Goal: Transaction & Acquisition: Purchase product/service

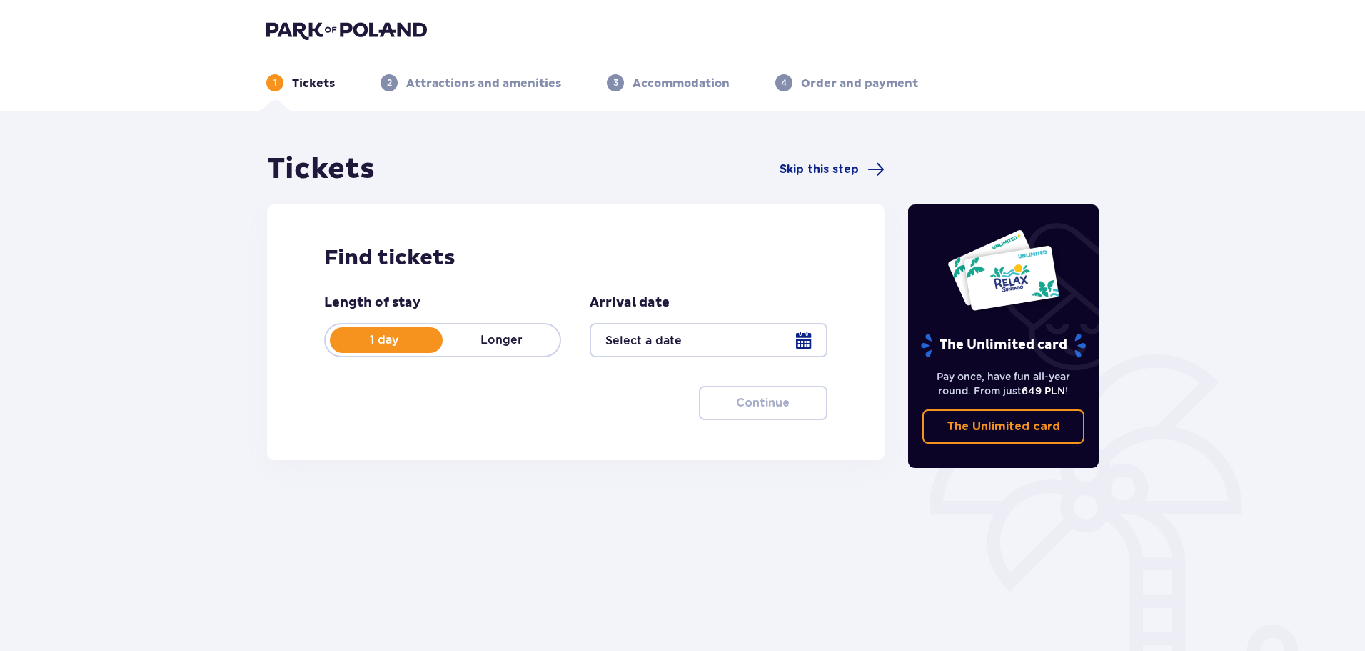
click at [723, 332] on div at bounding box center [708, 340] width 237 height 34
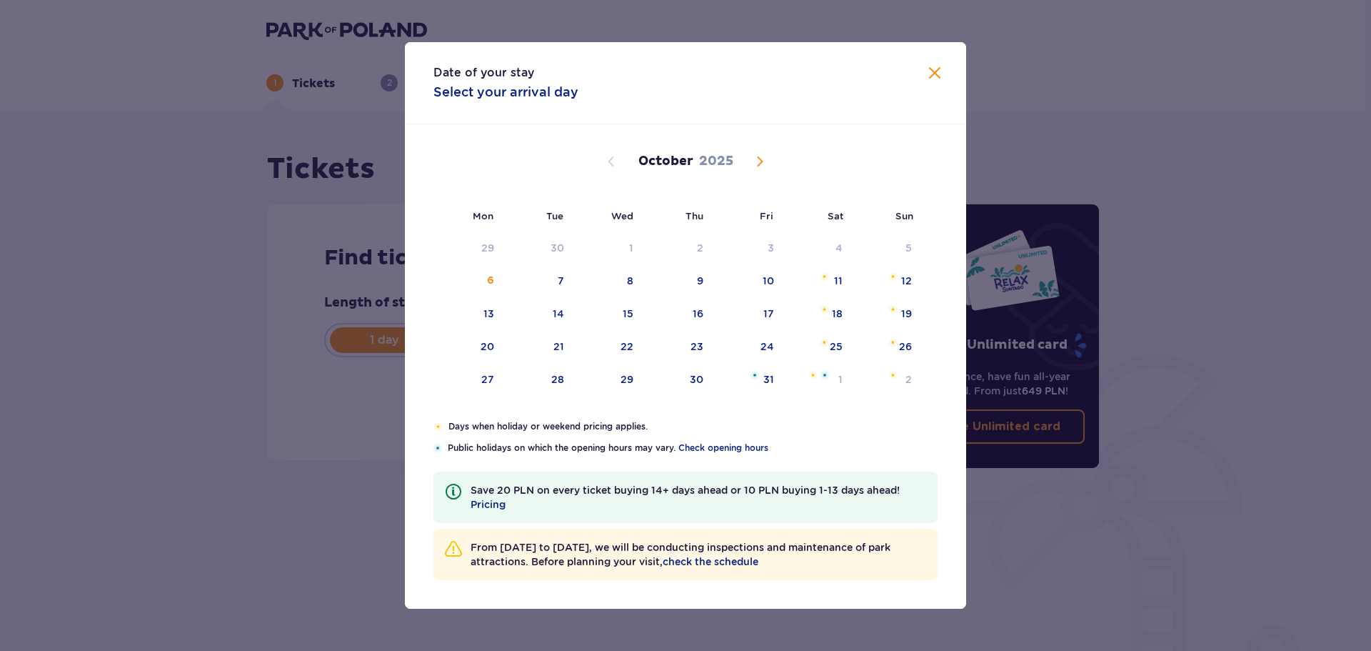
click at [771, 162] on div "October 2025" at bounding box center [685, 161] width 473 height 17
click at [763, 161] on span "Next month" at bounding box center [759, 161] width 17 height 17
click at [616, 162] on span "Previous month" at bounding box center [611, 161] width 17 height 17
click at [486, 311] on div "10" at bounding box center [488, 313] width 11 height 14
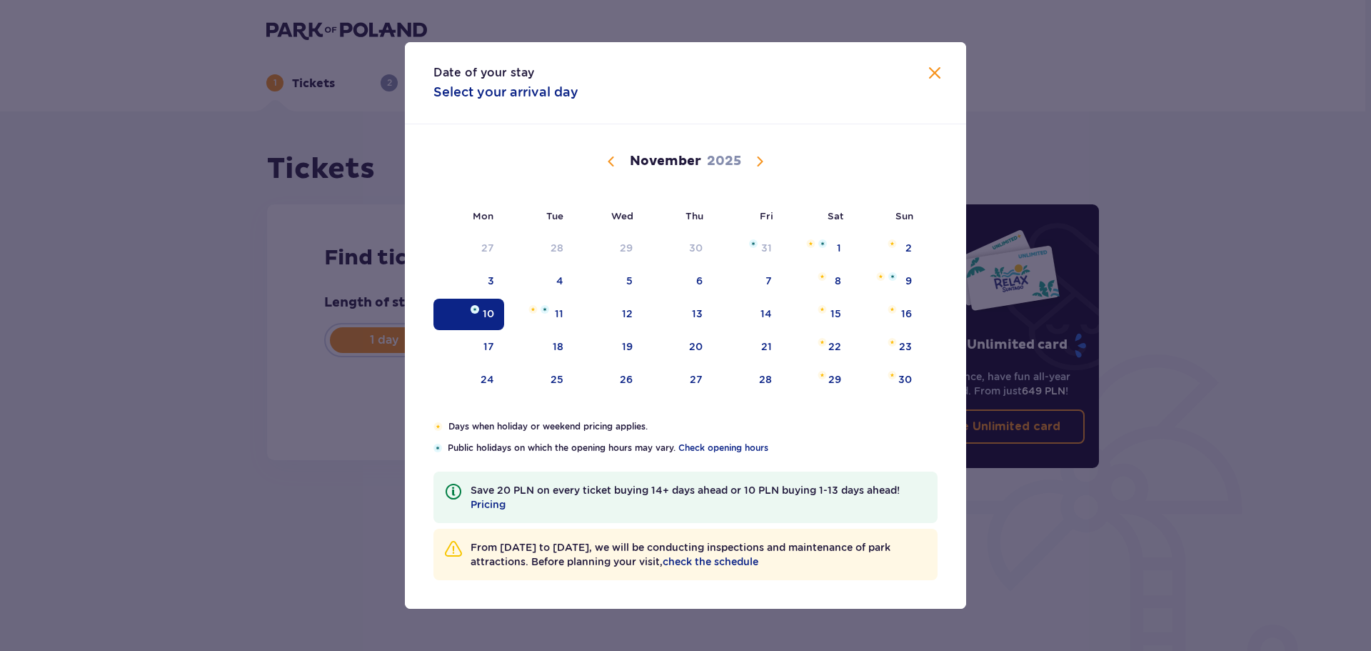
type input "10.11.25"
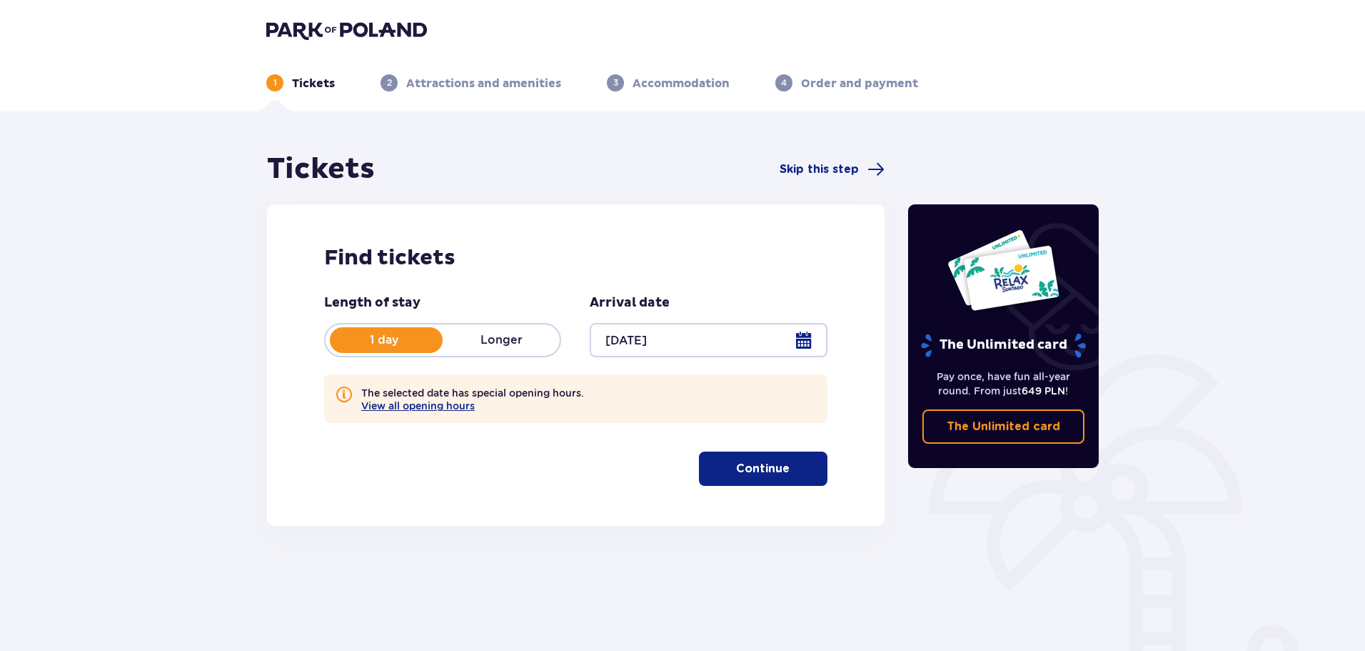
click at [811, 339] on div at bounding box center [708, 340] width 237 height 34
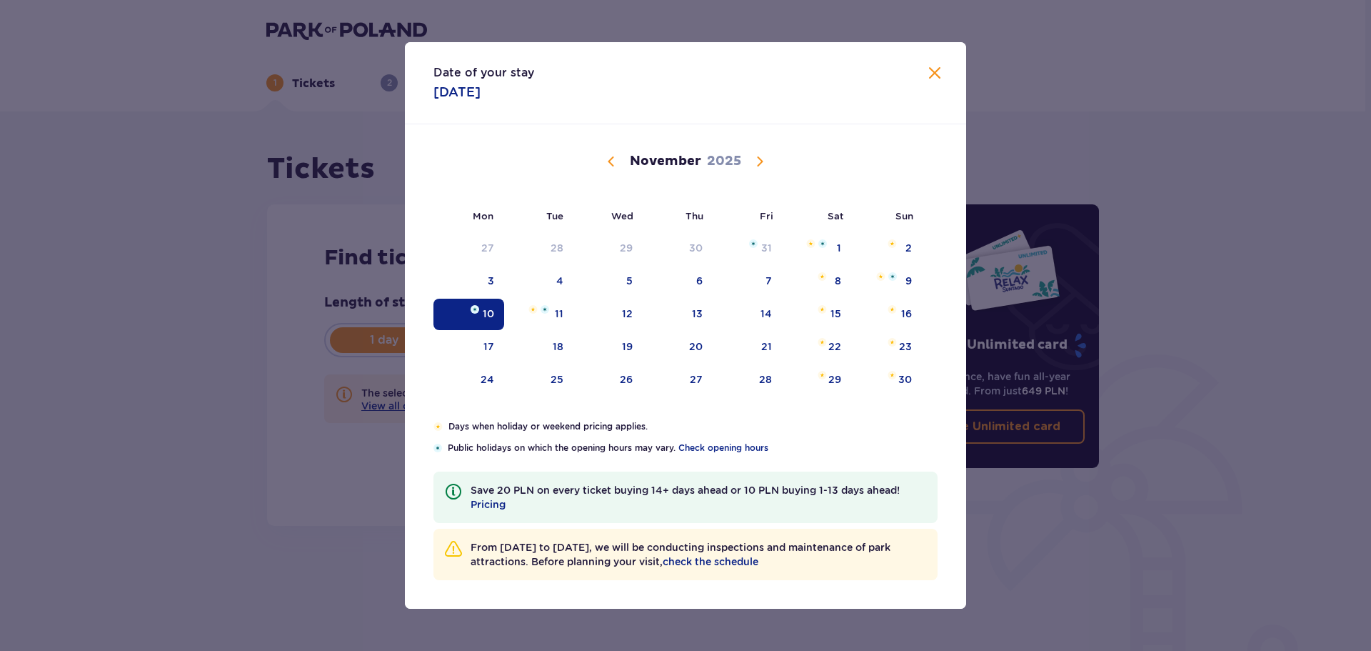
click at [477, 306] on img "Date selected. Monday, November 10, 2025" at bounding box center [475, 309] width 9 height 9
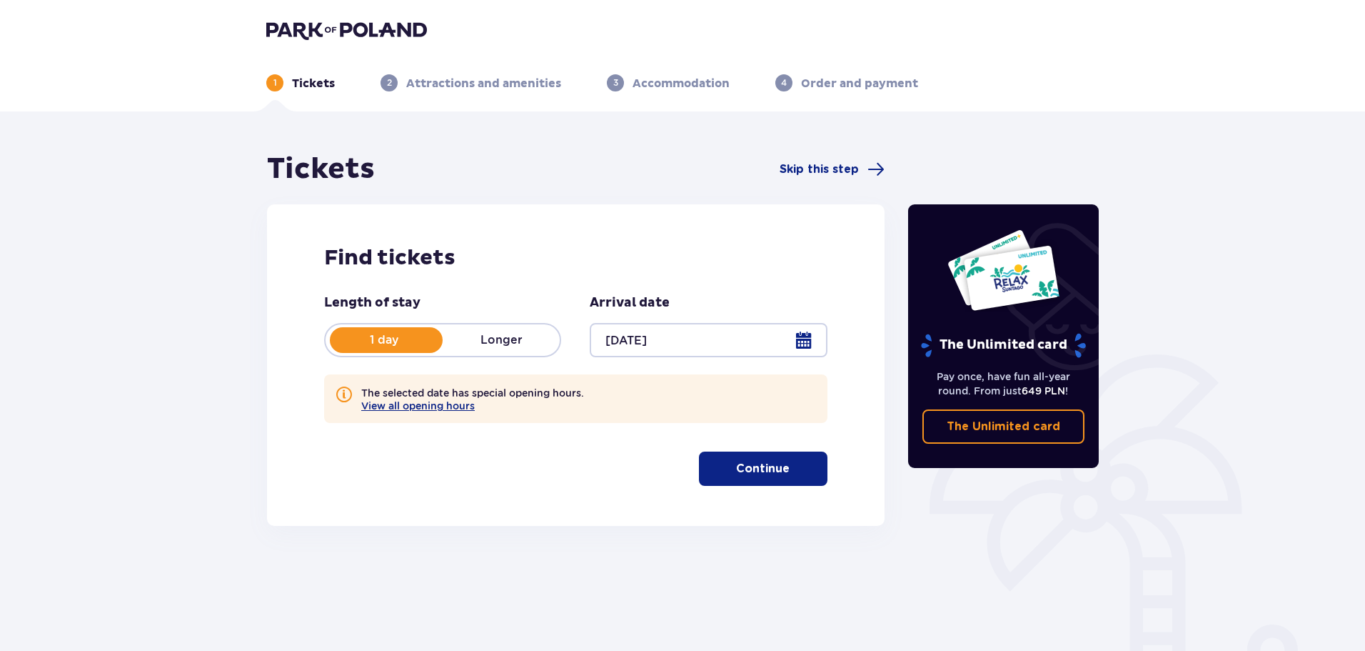
click at [765, 473] on p "Continue" at bounding box center [763, 469] width 54 height 16
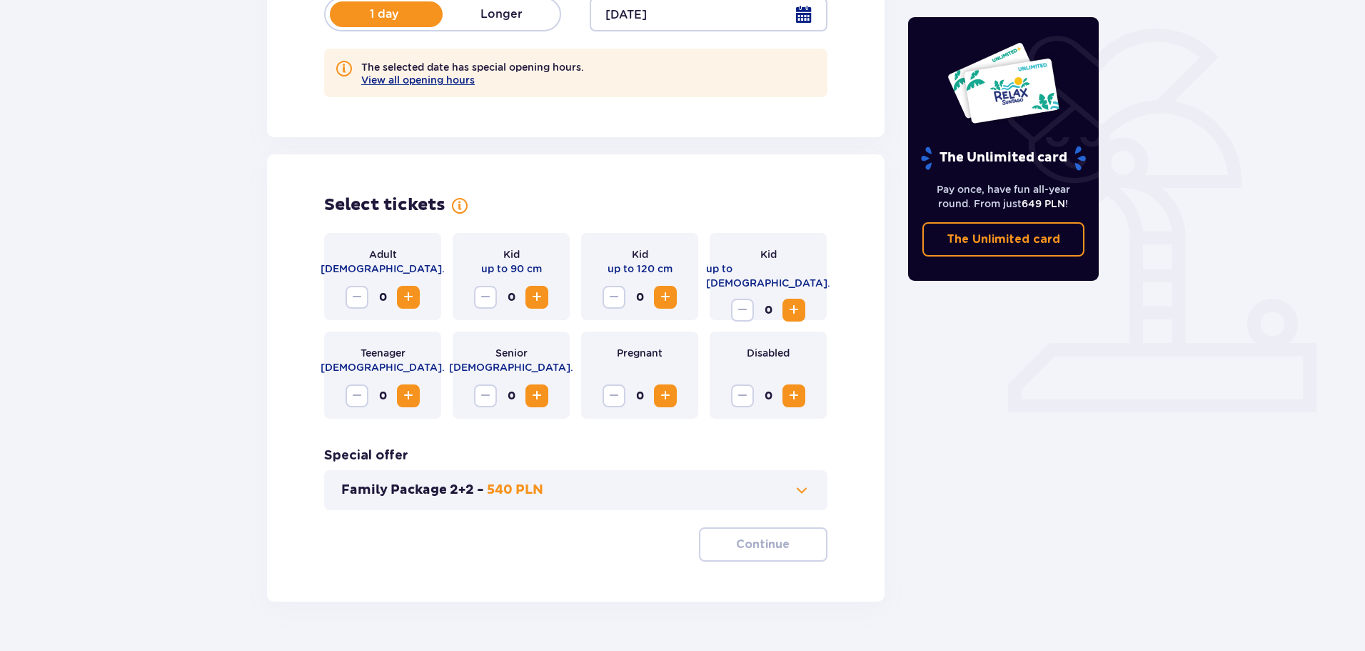
scroll to position [362, 0]
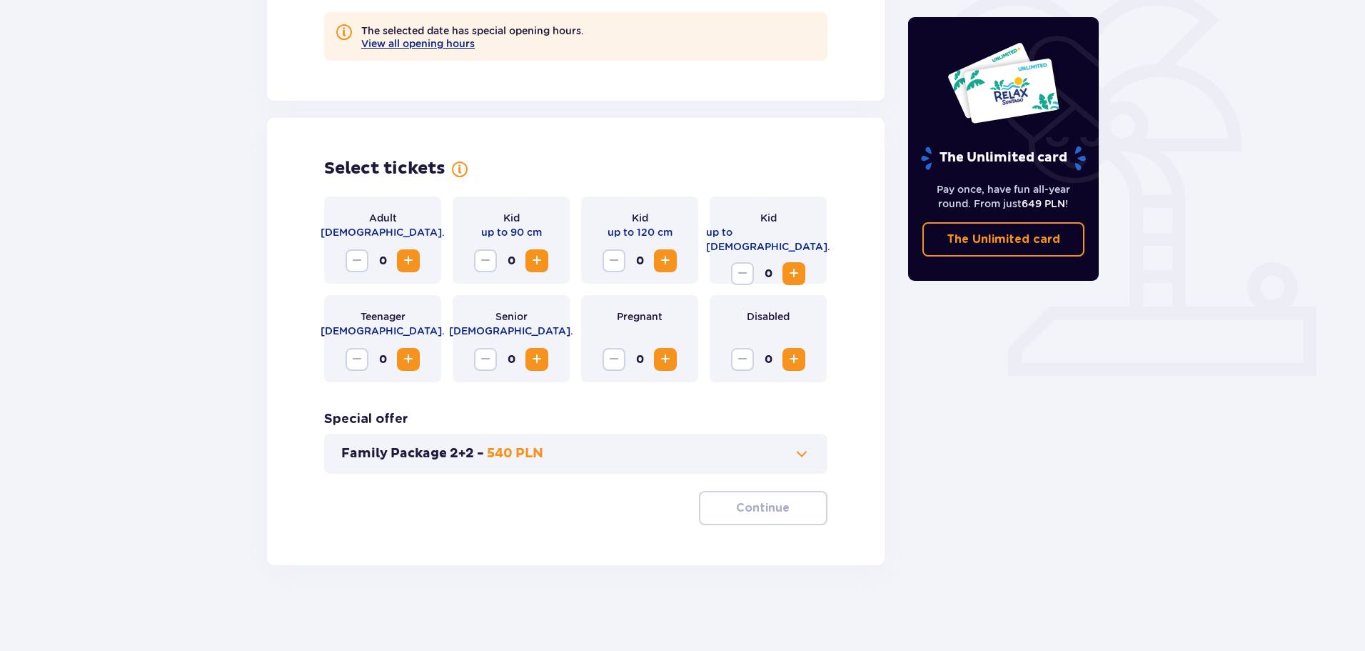
click at [407, 254] on span "Increase" at bounding box center [408, 260] width 17 height 17
click at [407, 255] on span "Increase" at bounding box center [408, 260] width 17 height 17
click at [811, 509] on button "Continue" at bounding box center [763, 508] width 129 height 34
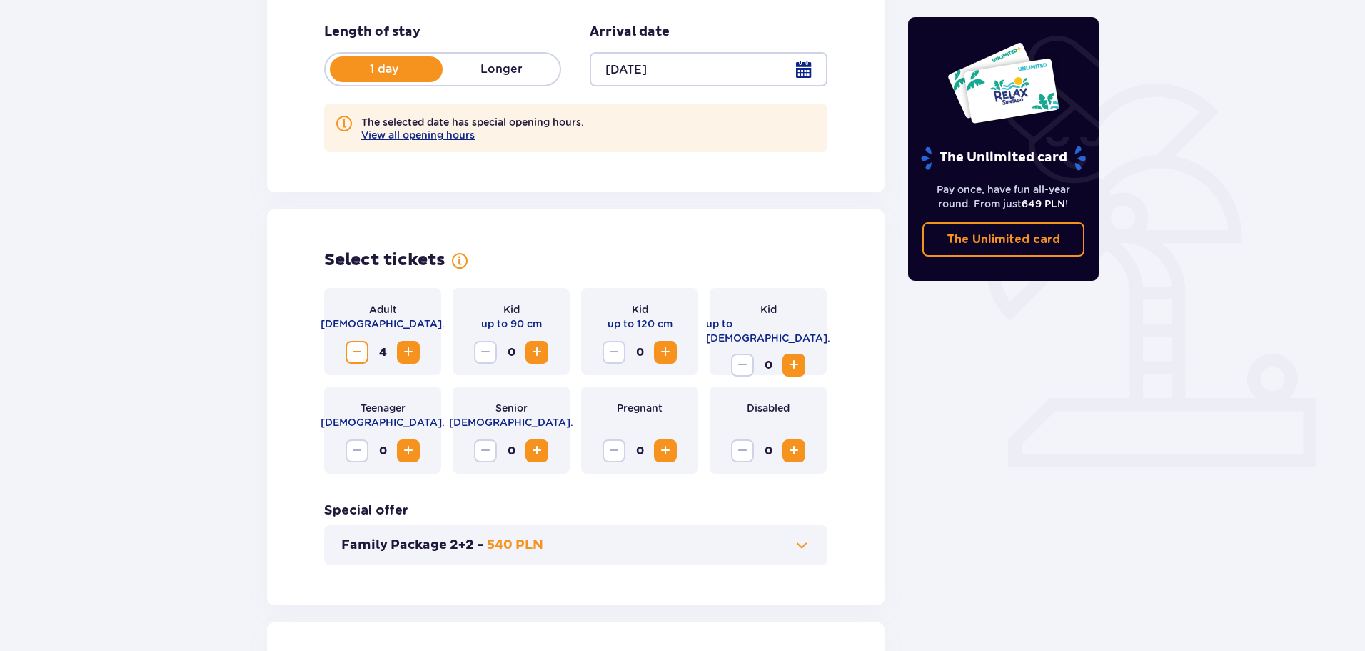
scroll to position [762, 0]
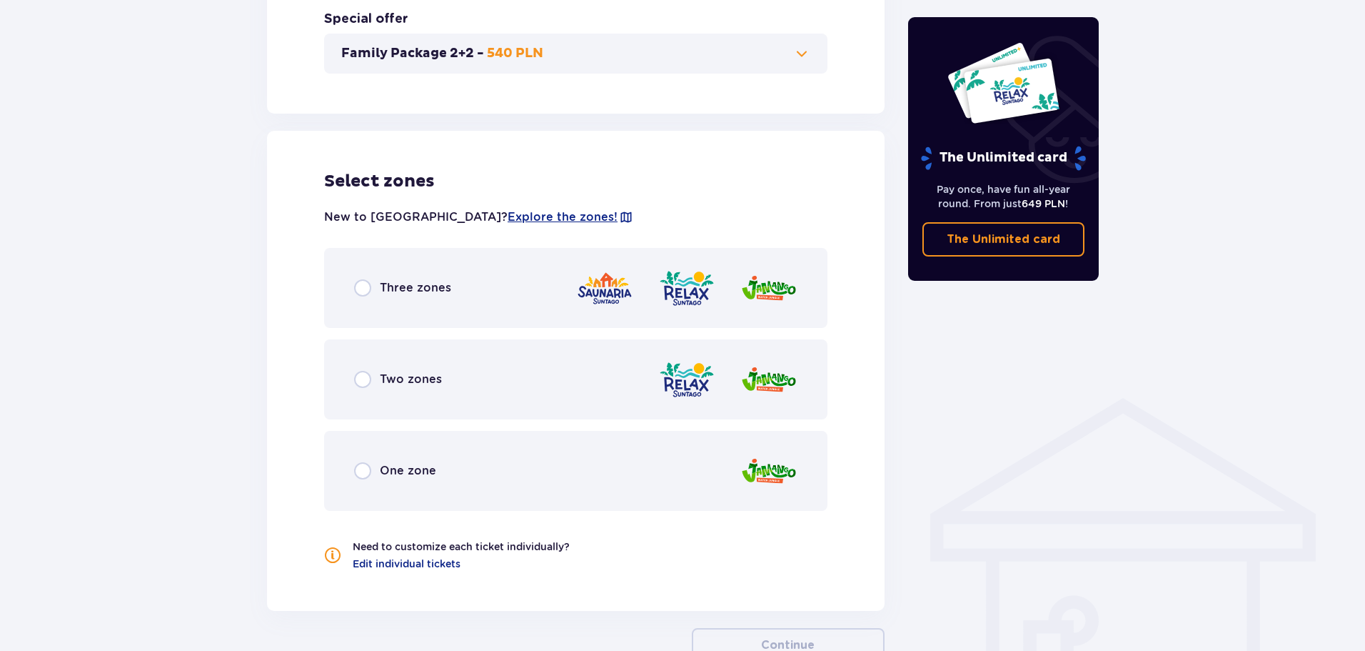
click at [370, 291] on input "radio" at bounding box center [362, 287] width 17 height 17
radio input "true"
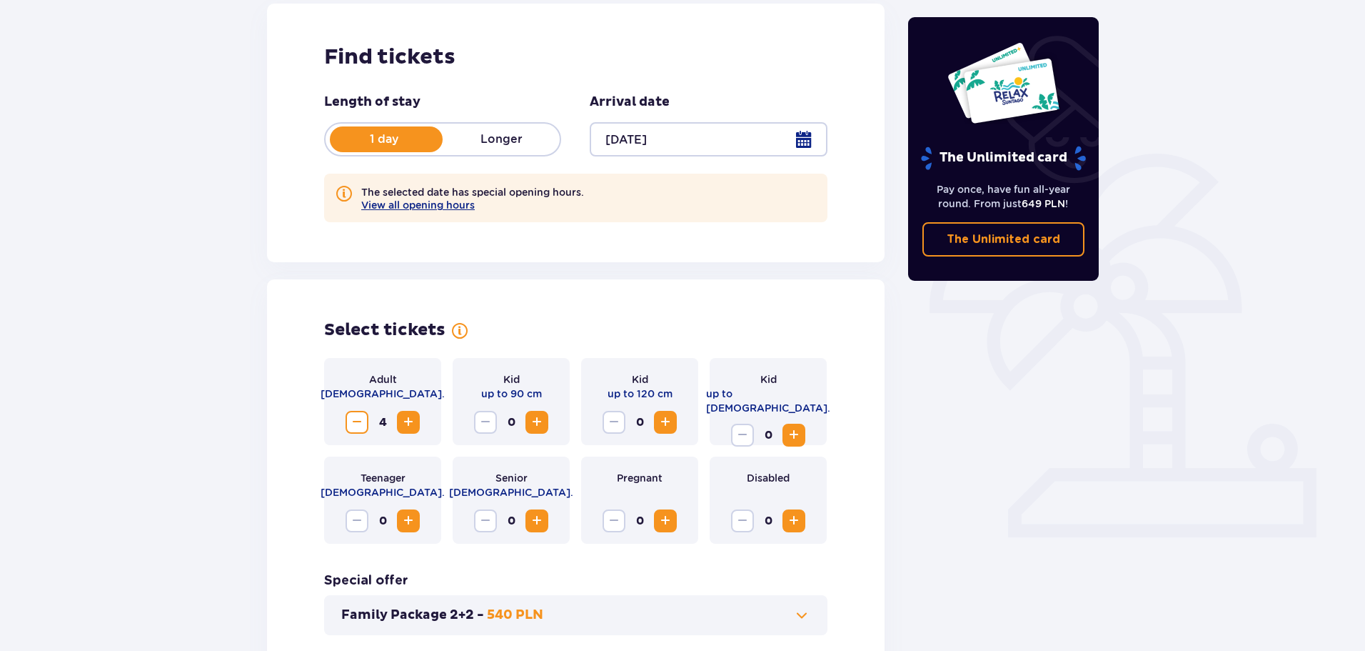
scroll to position [0, 0]
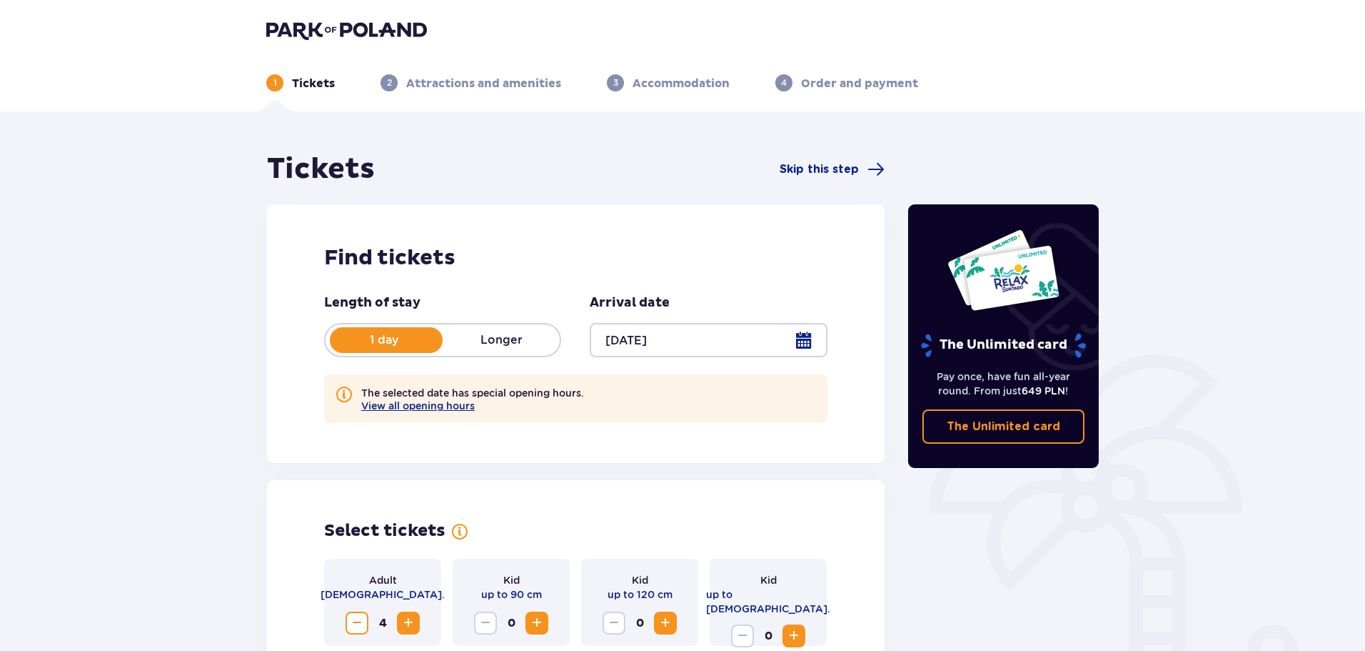
click at [327, 36] on img at bounding box center [346, 30] width 161 height 20
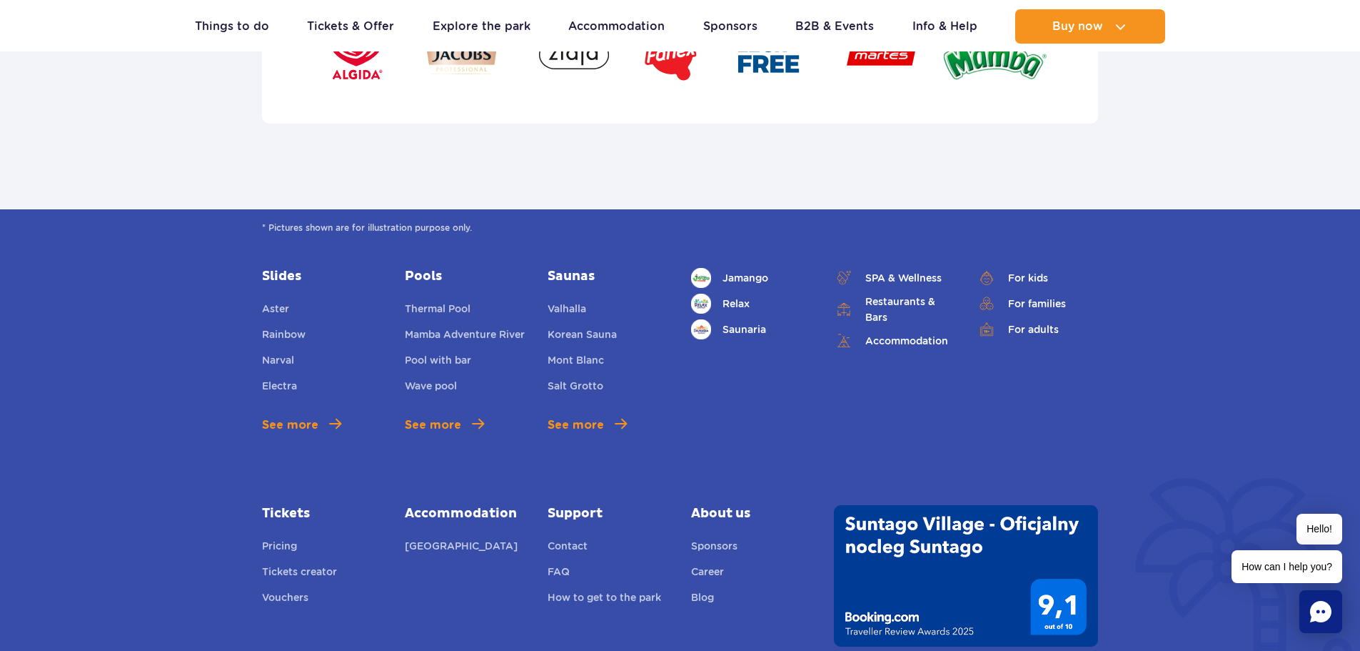
scroll to position [4913, 0]
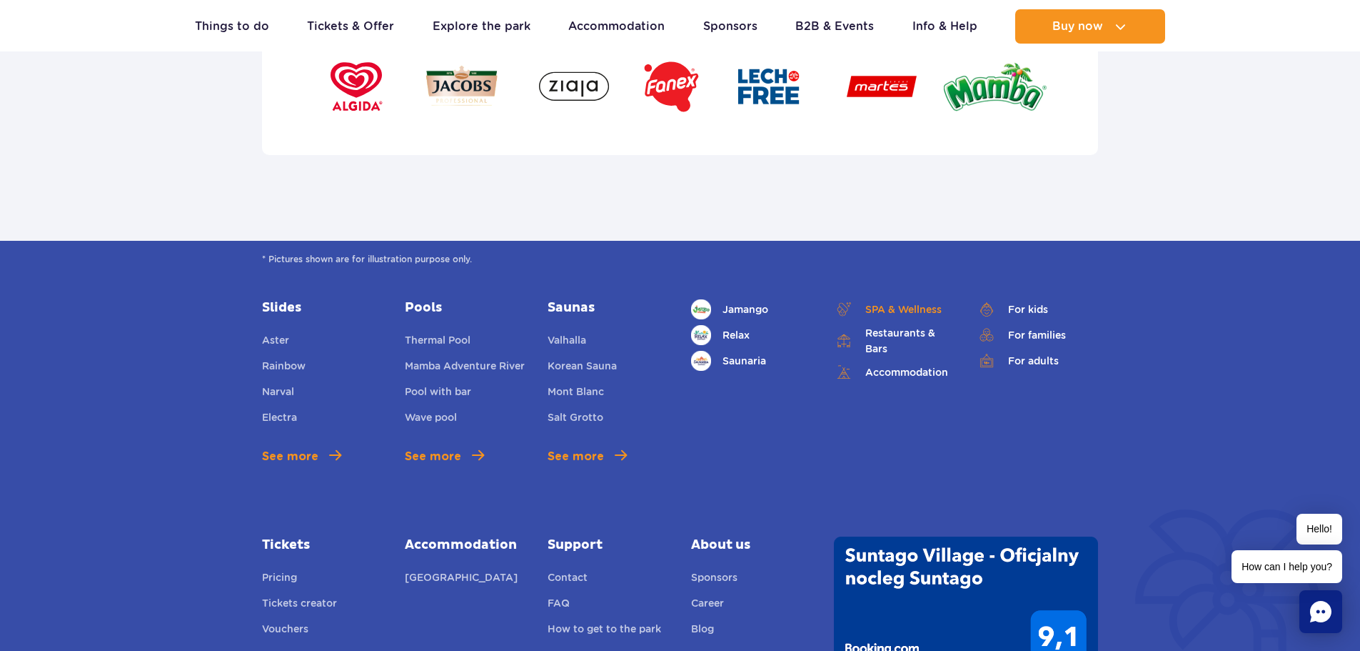
click at [902, 299] on link "SPA & Wellness" at bounding box center [894, 309] width 121 height 20
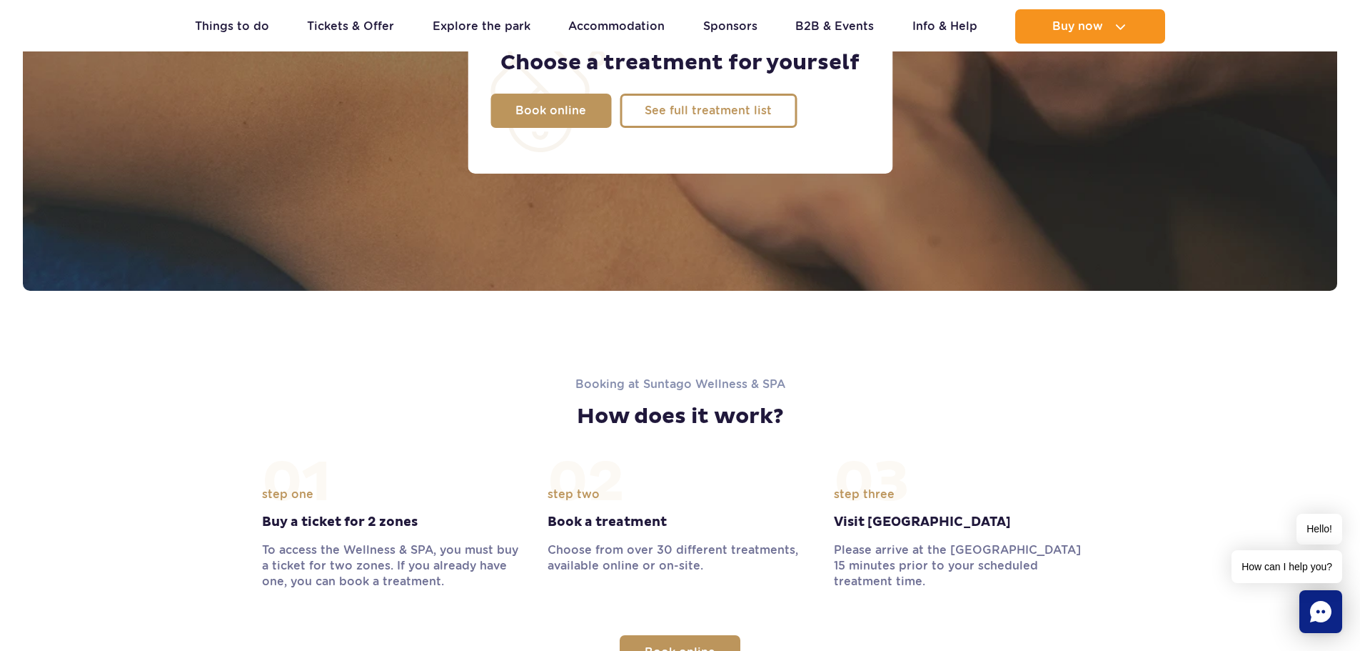
scroll to position [1333, 0]
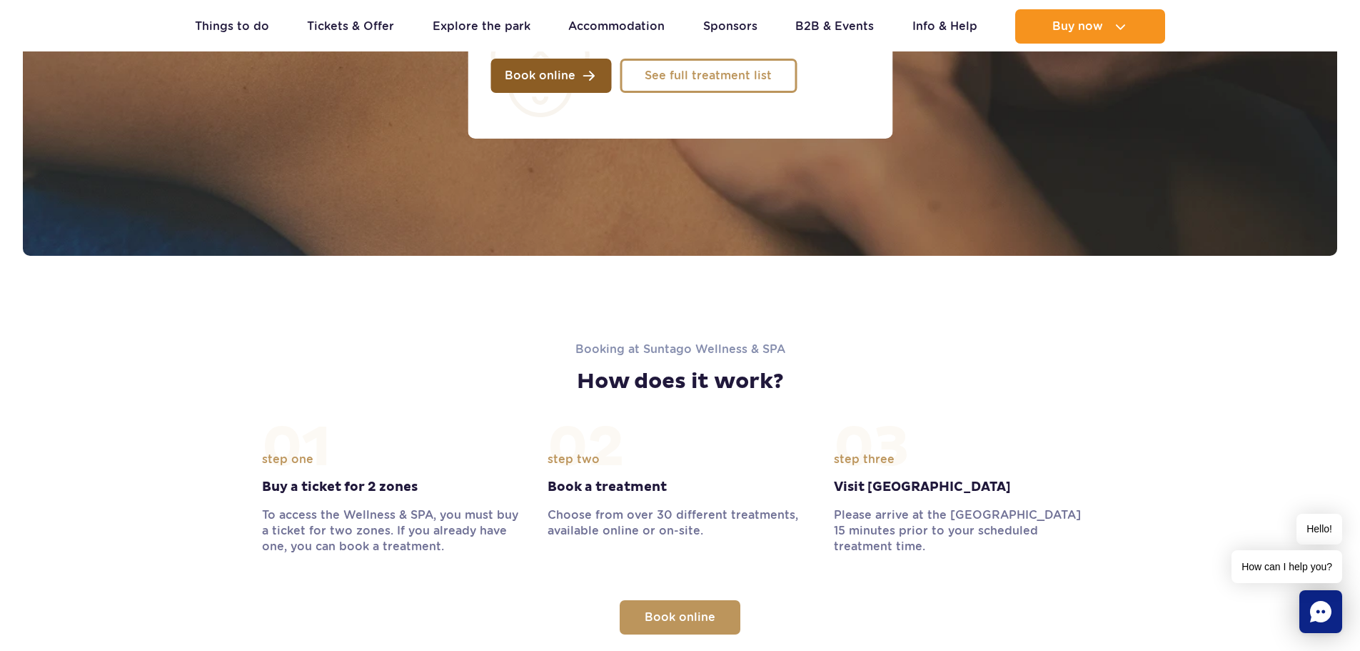
click at [541, 66] on link "Book online" at bounding box center [551, 76] width 121 height 34
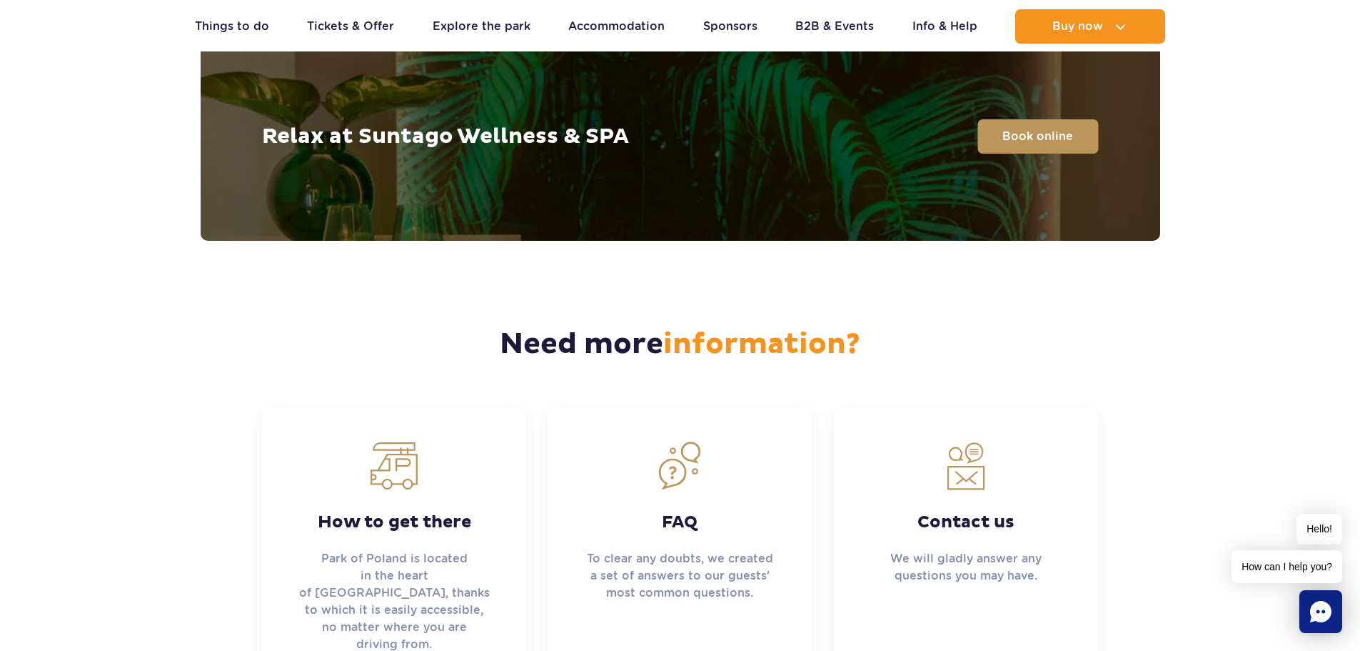
scroll to position [3523, 0]
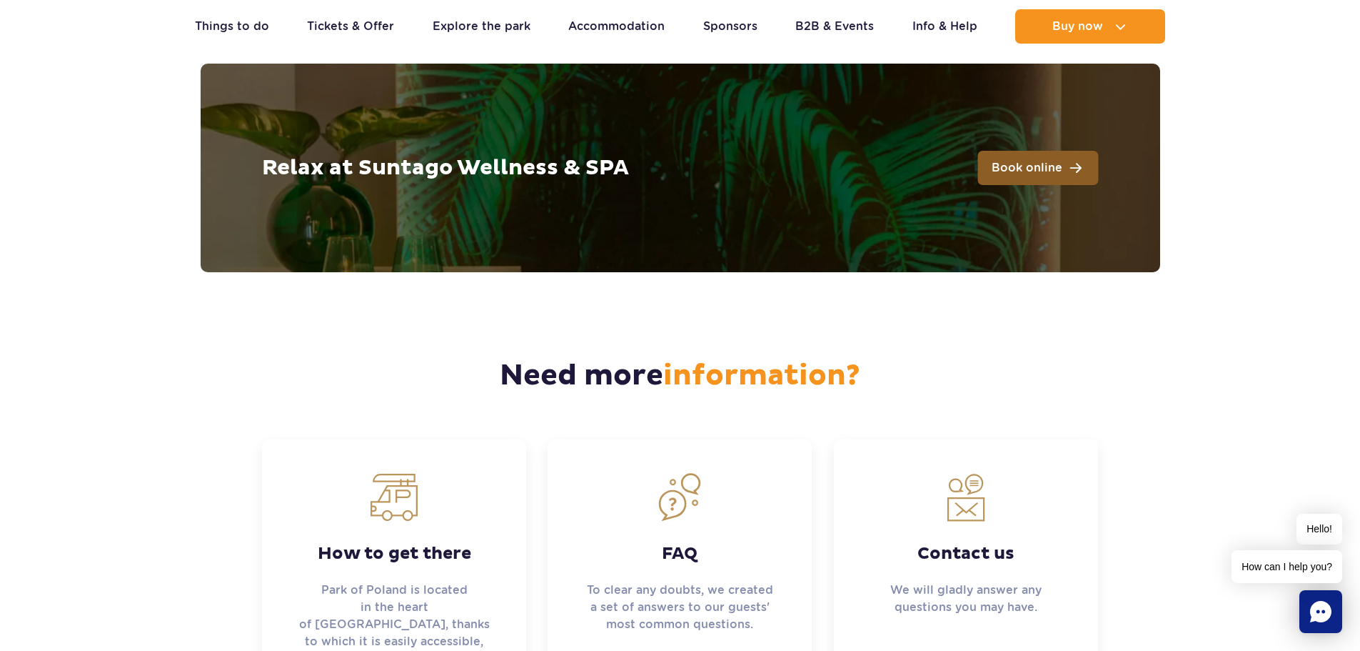
click at [1072, 151] on link "Book online" at bounding box center [1038, 168] width 121 height 34
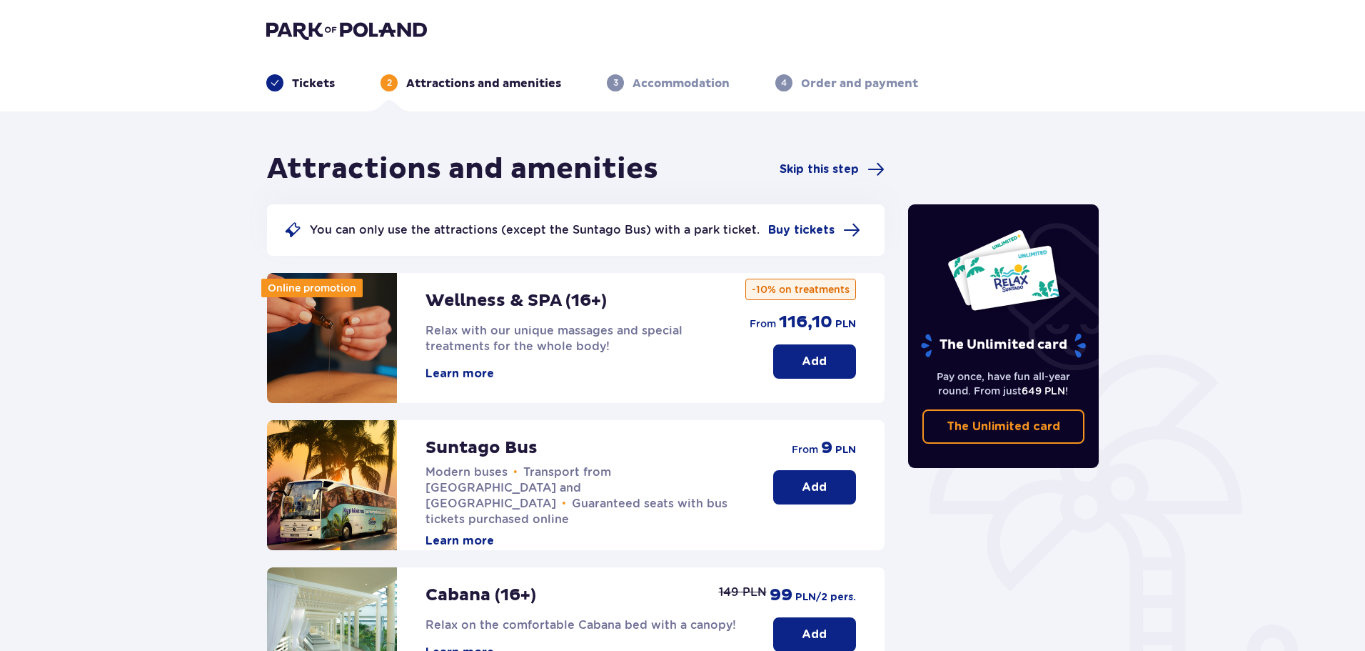
click at [476, 370] on button "Learn more" at bounding box center [460, 374] width 69 height 16
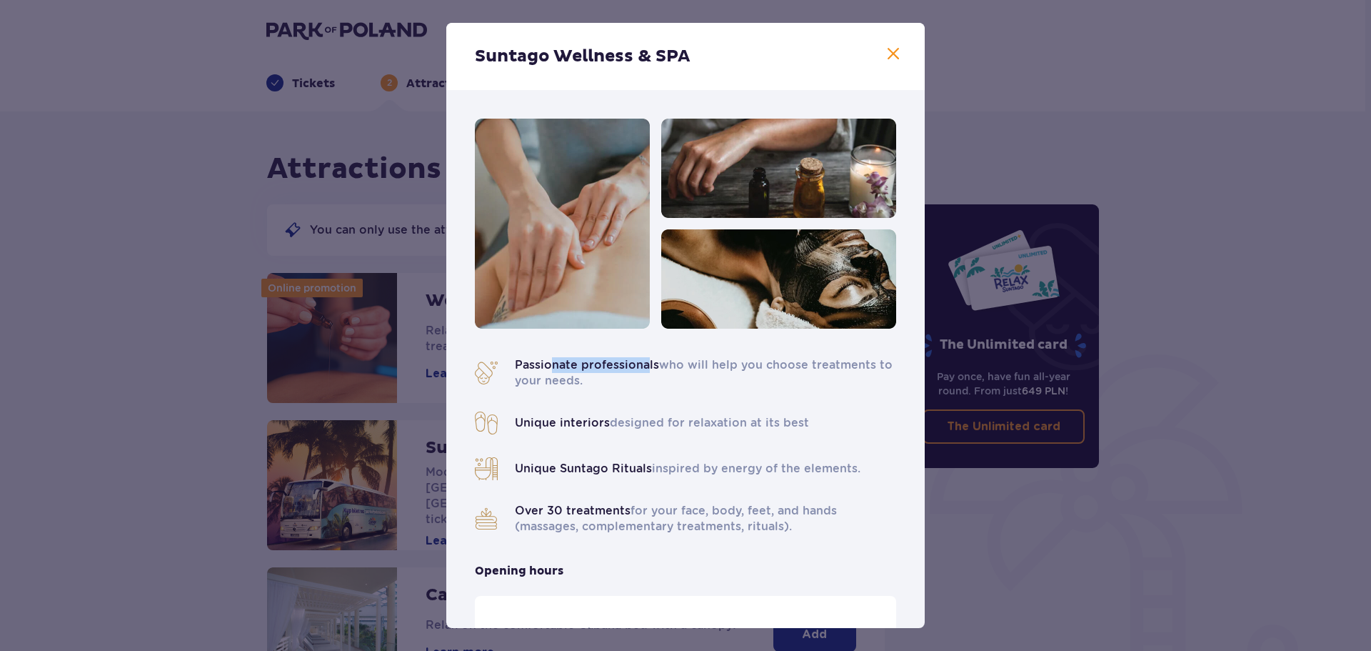
drag, startPoint x: 552, startPoint y: 366, endPoint x: 668, endPoint y: 368, distance: 116.4
click at [643, 368] on span "Passionate professionals" at bounding box center [587, 365] width 144 height 14
click at [706, 371] on p "Passionate professionals who will help you choose treatments to your needs." at bounding box center [705, 372] width 381 height 31
drag, startPoint x: 536, startPoint y: 416, endPoint x: 842, endPoint y: 435, distance: 307.0
click at [842, 435] on div "Passionate professionals who will help you choose treatments to your needs. Uni…" at bounding box center [685, 445] width 421 height 177
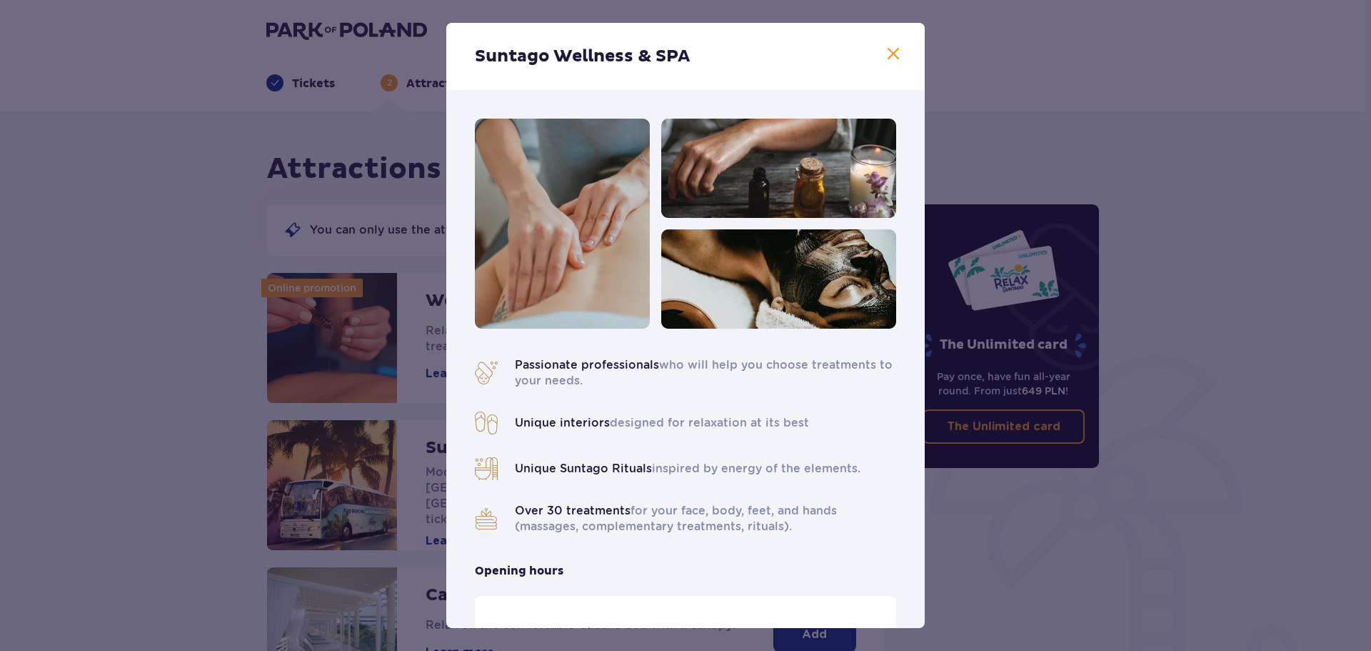
click at [683, 463] on p "Unique Suntago Rituals inspired by energy of the elements." at bounding box center [688, 469] width 346 height 16
drag, startPoint x: 525, startPoint y: 468, endPoint x: 846, endPoint y: 480, distance: 321.6
click at [846, 480] on div "Passionate professionals who will help you choose treatments to your needs. Uni…" at bounding box center [685, 445] width 421 height 177
click at [887, 59] on span at bounding box center [893, 54] width 17 height 17
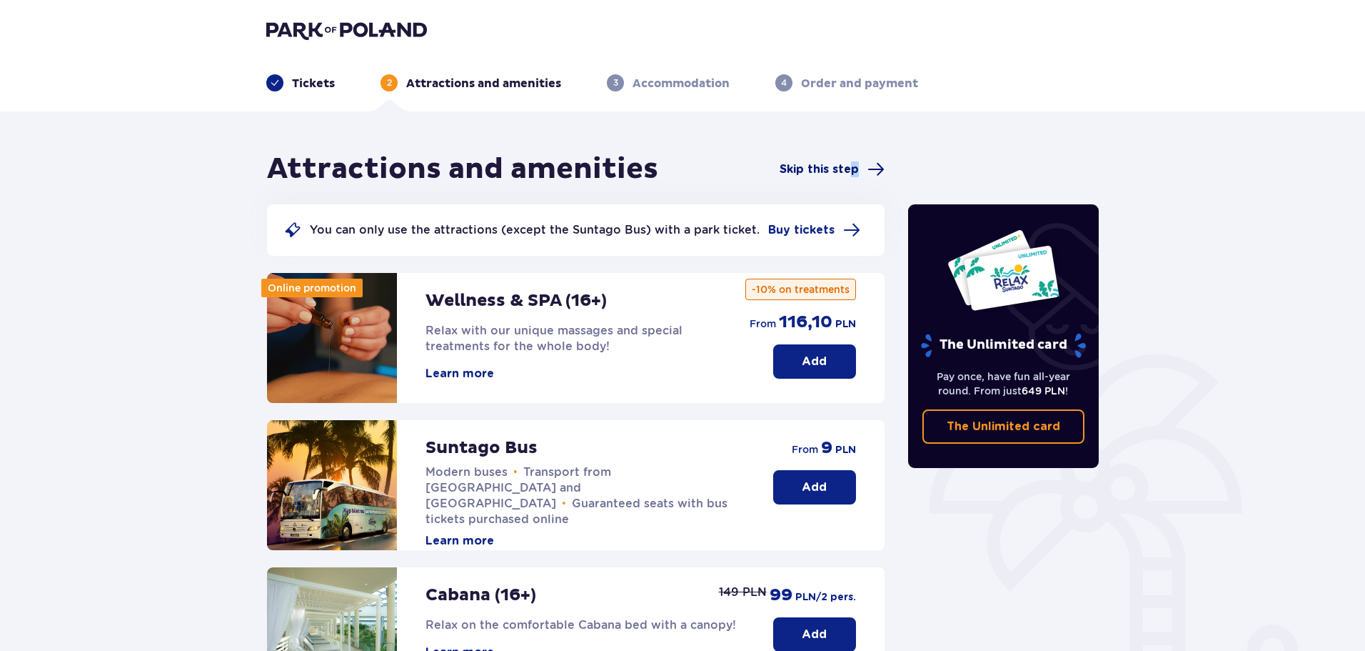
click at [853, 166] on span "Skip this step" at bounding box center [819, 169] width 79 height 16
click at [806, 373] on button "Add" at bounding box center [814, 361] width 83 height 34
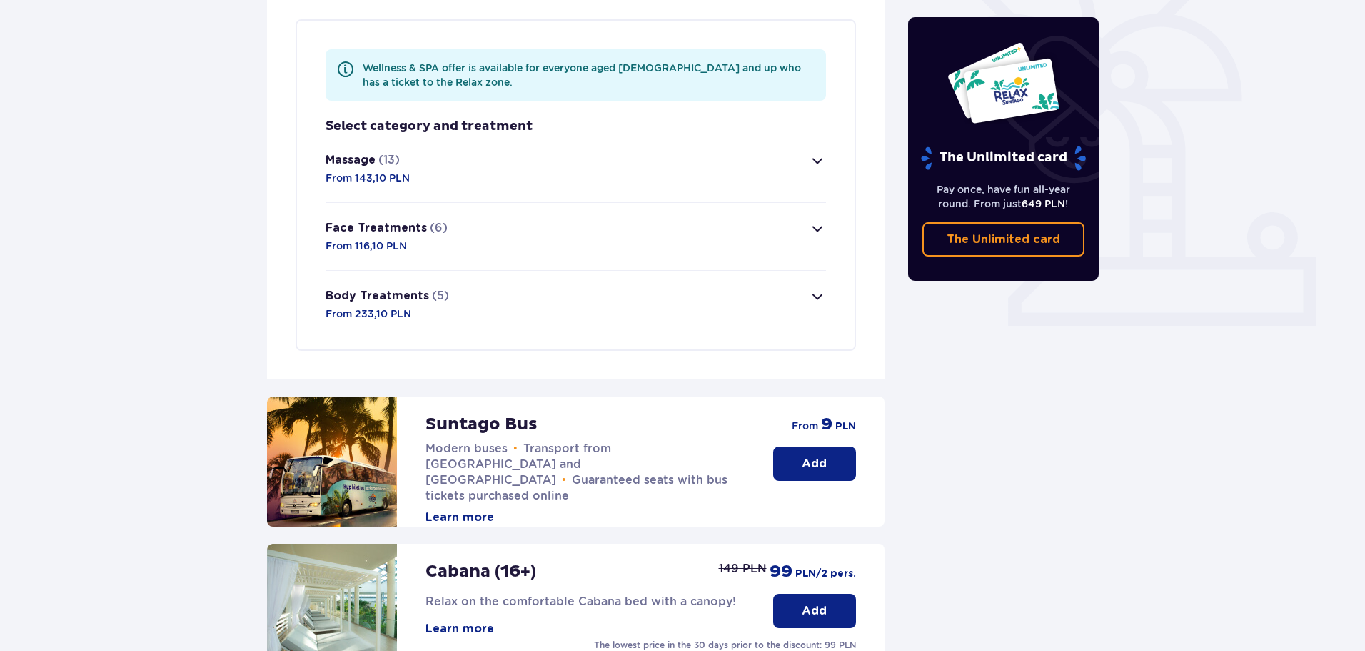
scroll to position [414, 0]
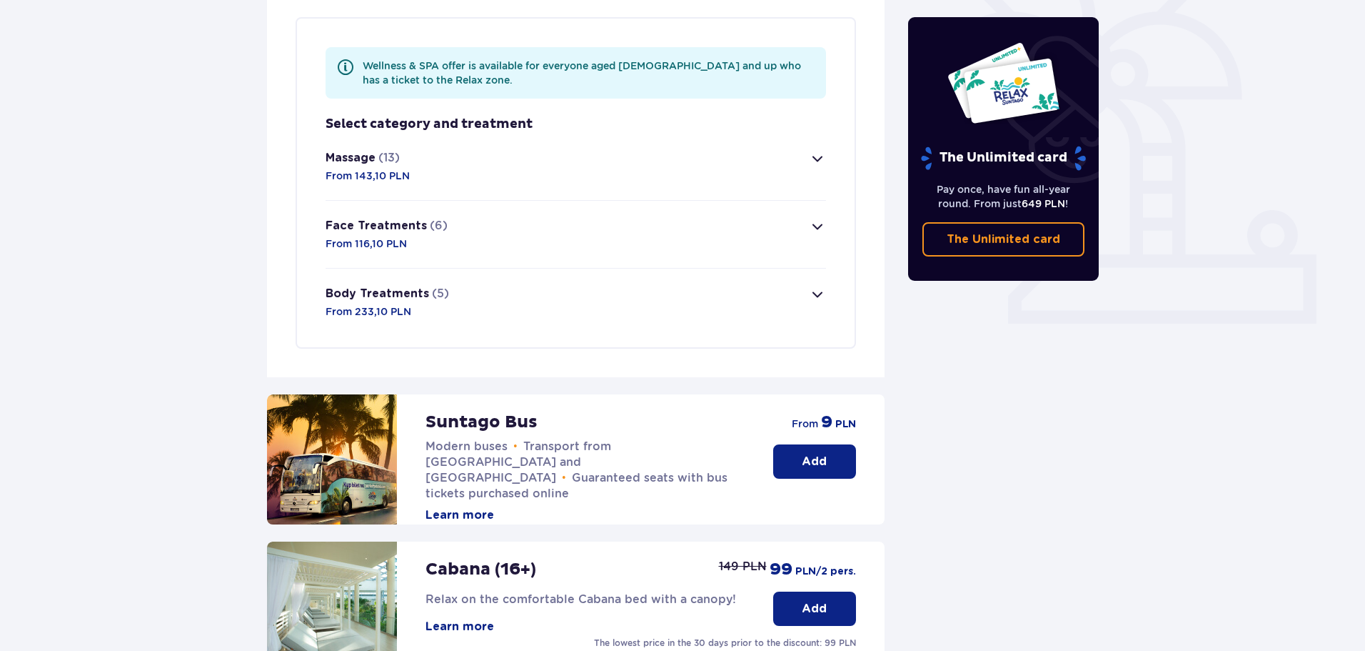
click at [430, 229] on p "(6)" at bounding box center [439, 226] width 18 height 16
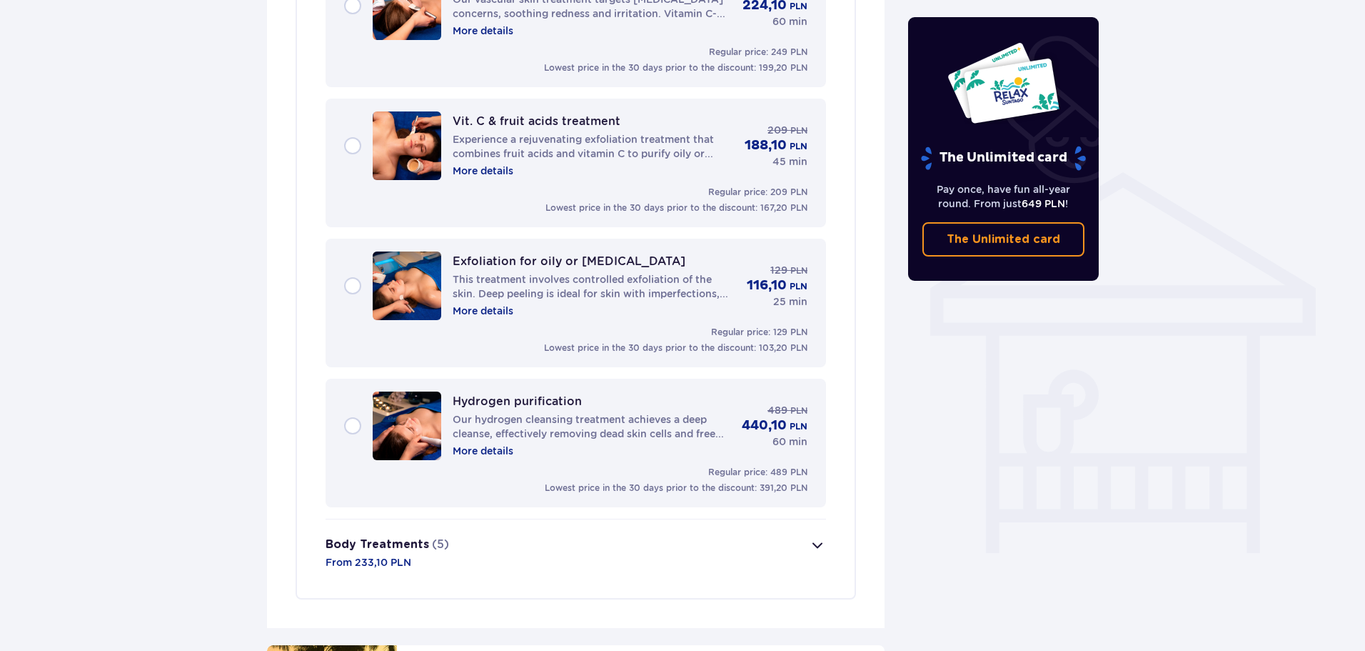
scroll to position [995, 0]
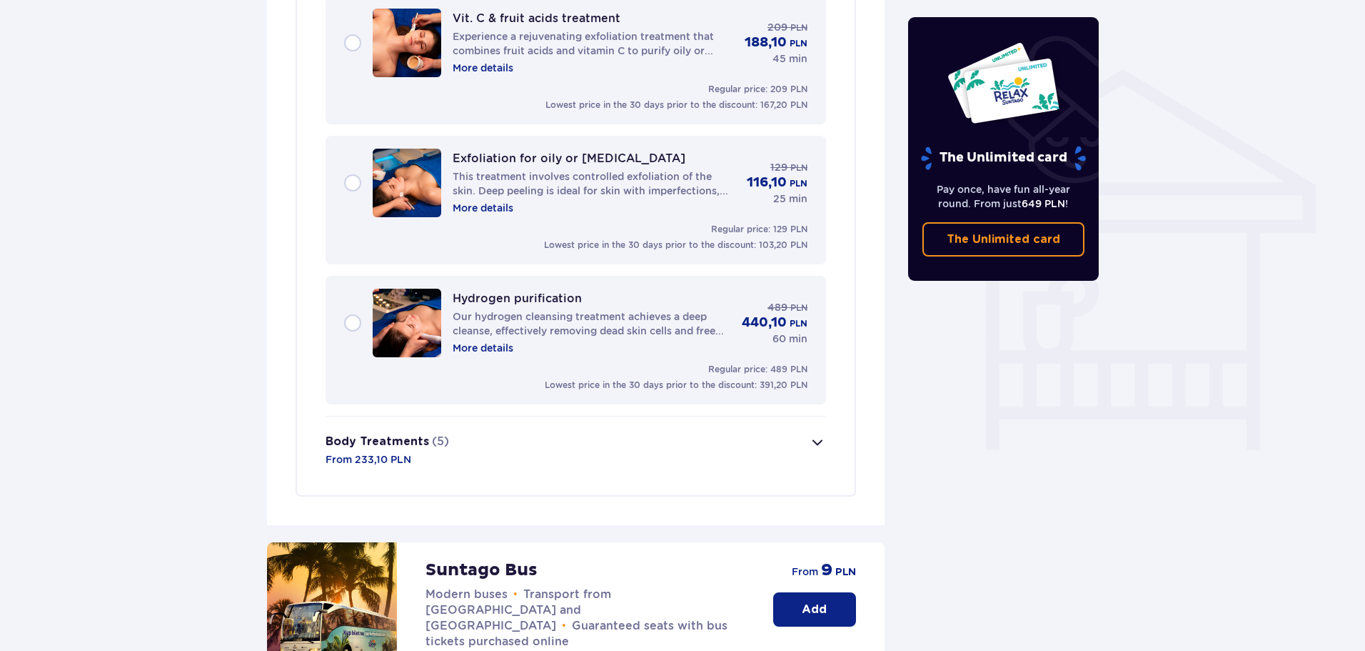
click at [487, 443] on button "Body Treatments (5) From 233,10 PLN" at bounding box center [576, 449] width 501 height 67
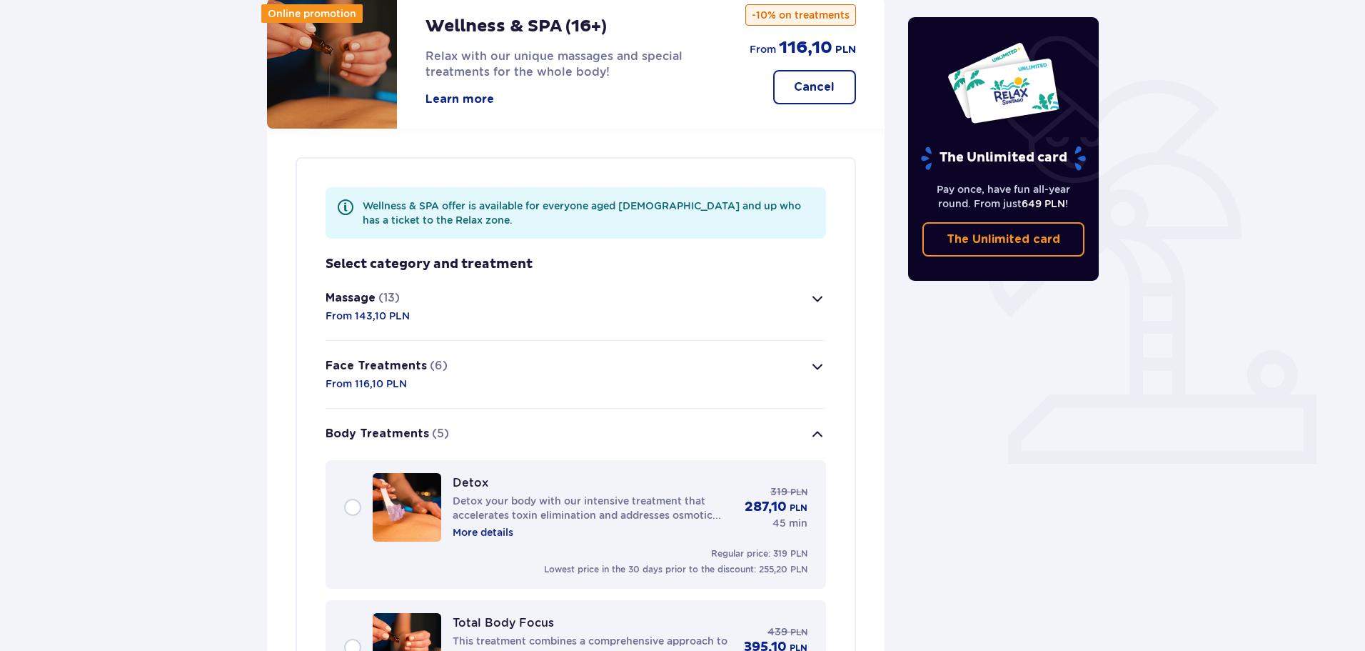
scroll to position [0, 0]
